Goal: Information Seeking & Learning: Learn about a topic

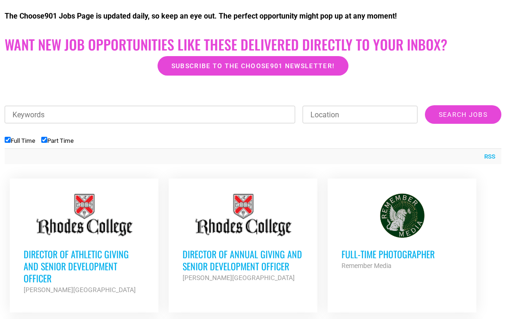
scroll to position [258, 0]
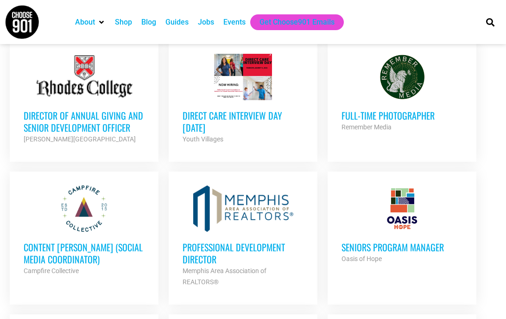
scroll to position [540, 0]
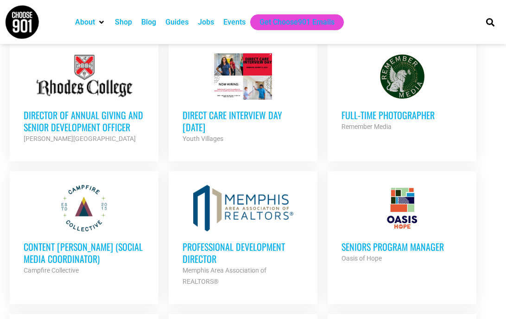
click at [102, 209] on div at bounding box center [84, 208] width 121 height 46
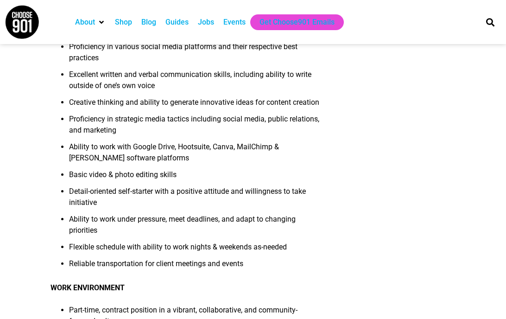
scroll to position [666, 0]
